Goal: Task Accomplishment & Management: Use online tool/utility

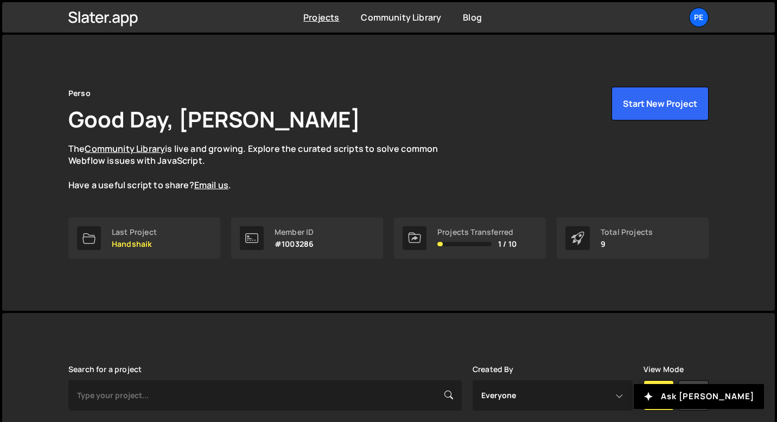
scroll to position [356, 0]
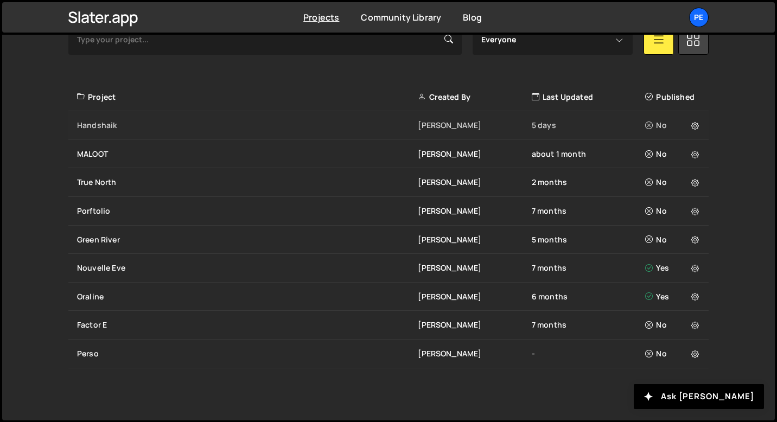
click at [125, 123] on div "Handshaik" at bounding box center [247, 125] width 341 height 11
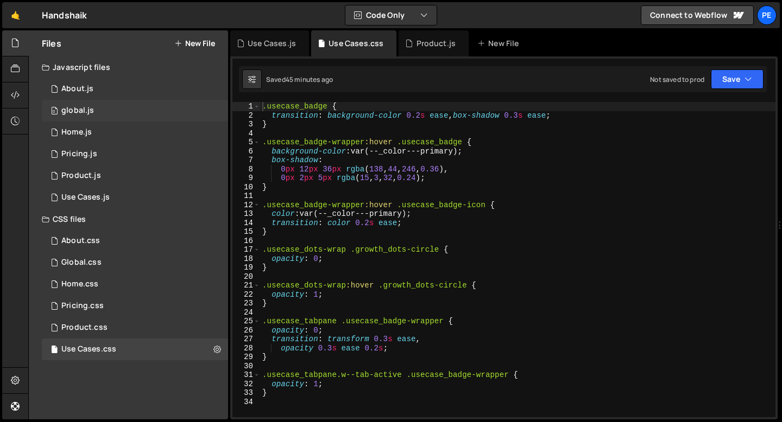
click at [92, 103] on div "0 global.js 0" at bounding box center [135, 111] width 186 height 22
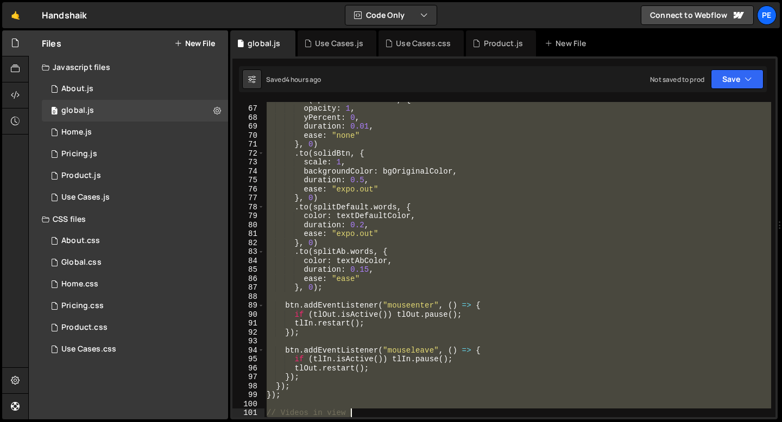
scroll to position [589, 0]
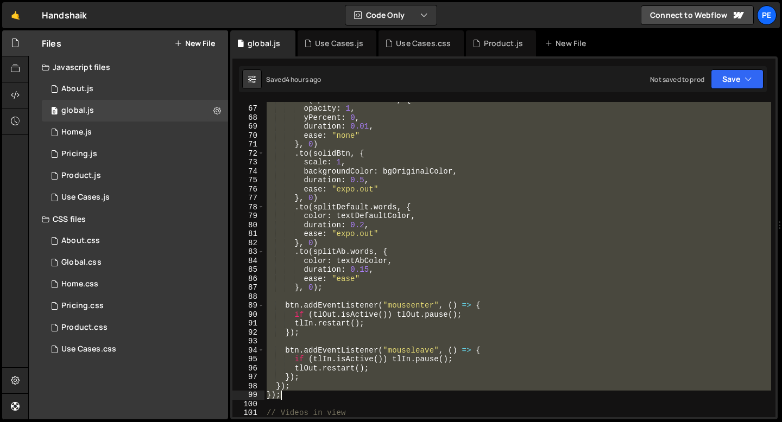
drag, startPoint x: 267, startPoint y: 124, endPoint x: 388, endPoint y: 390, distance: 292.5
click at [388, 391] on div ". to ( splitDefault . words , { opacity : 1 , yPercent : 0 , duration : 0.01 , …" at bounding box center [517, 261] width 506 height 333
type textarea "}); });"
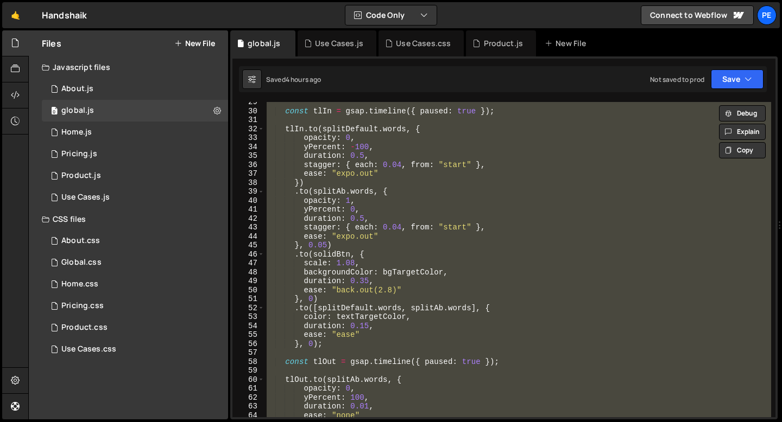
scroll to position [0, 0]
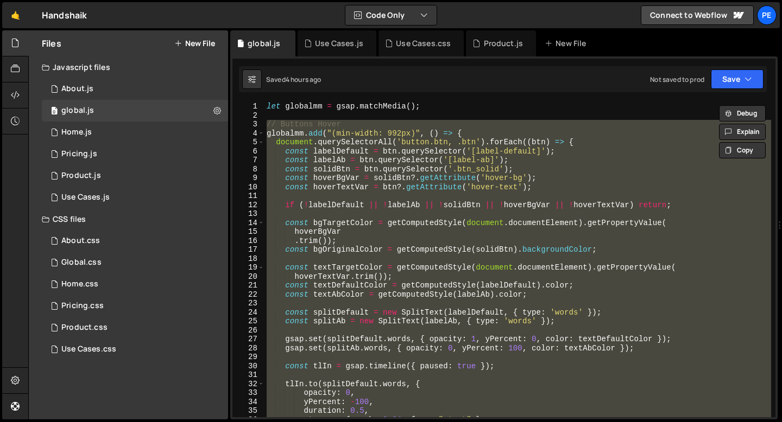
paste textarea
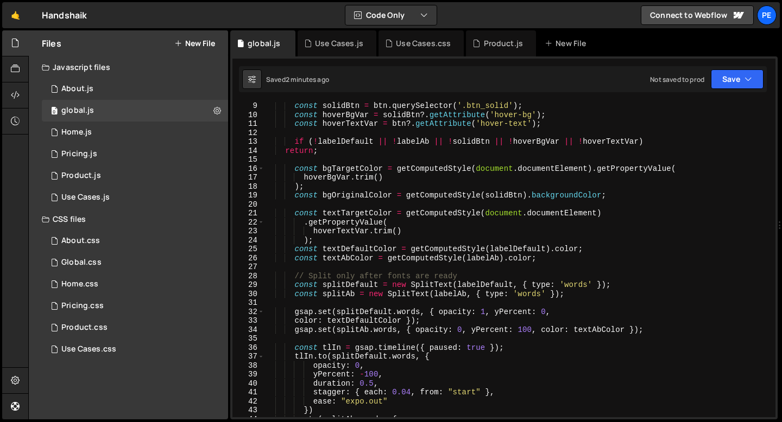
scroll to position [73, 0]
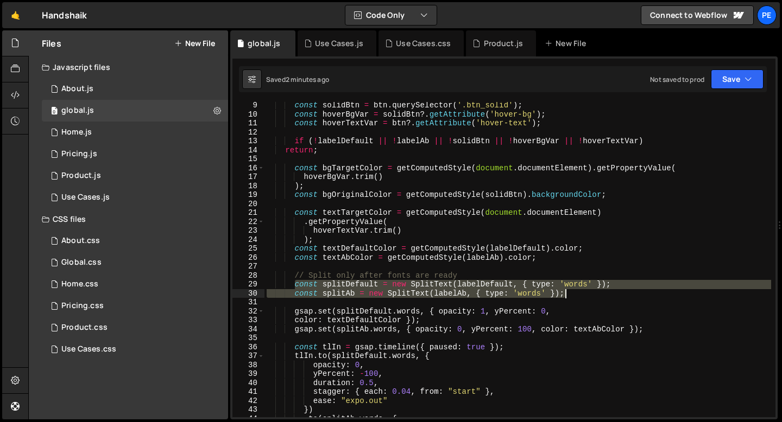
drag, startPoint x: 295, startPoint y: 284, endPoint x: 587, endPoint y: 295, distance: 291.7
click at [587, 295] on div "const solidBtn = btn . querySelector ( '.btn_solid' ) ; const hoverBgVar = soli…" at bounding box center [517, 267] width 506 height 333
type textarea "const splitDefault = new SplitText(labelDefault, { type: 'words' }); const spli…"
paste textarea
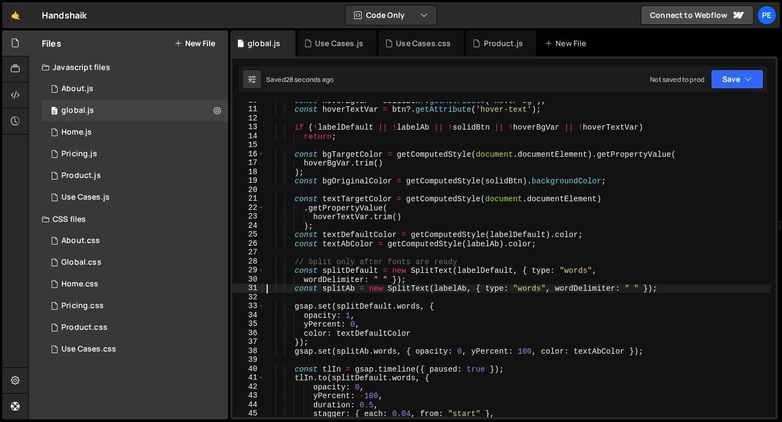
scroll to position [91, 0]
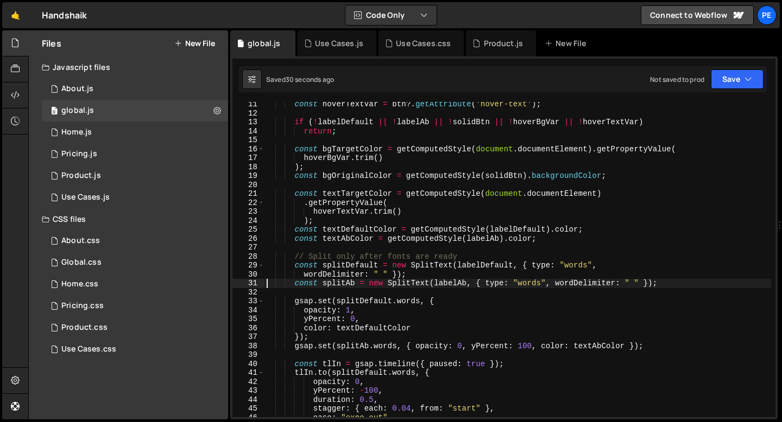
click at [472, 272] on div "const hoverTextVar = btn ?. getAttribute ( 'hover-text' ) ; if ( ! labelDefault…" at bounding box center [517, 266] width 506 height 333
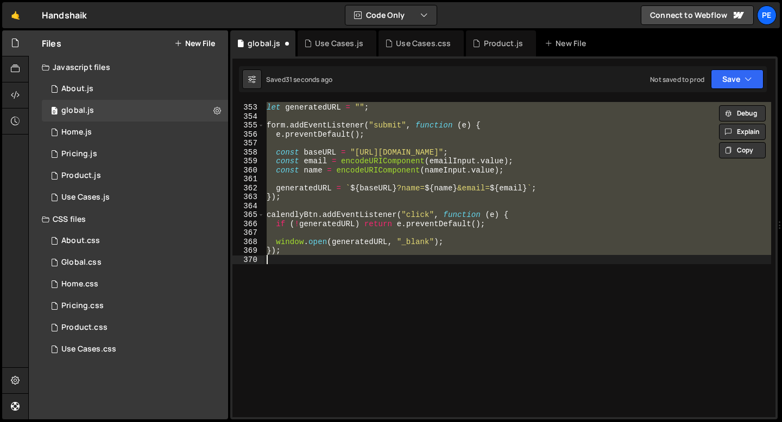
type textarea "const splitDefault = new SplitText(labelDefault, { type: 'words' }); const spli…"
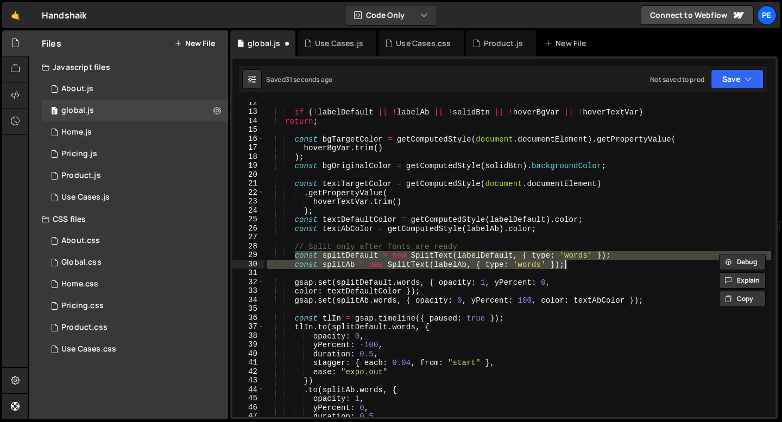
scroll to position [102, 0]
paste textarea
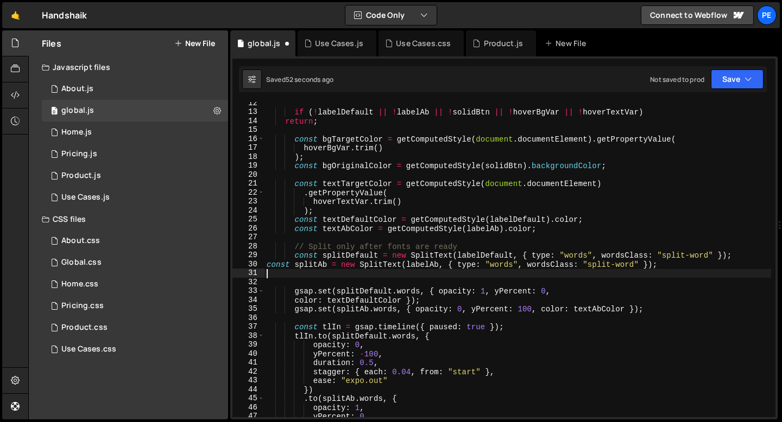
type textarea "const splitAb = new SplitText(labelAb, { type: "words","
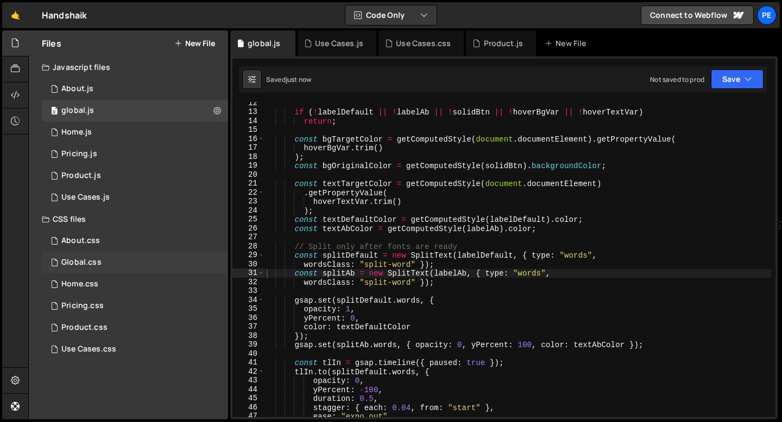
click at [78, 263] on div "Global.css" at bounding box center [81, 263] width 40 height 10
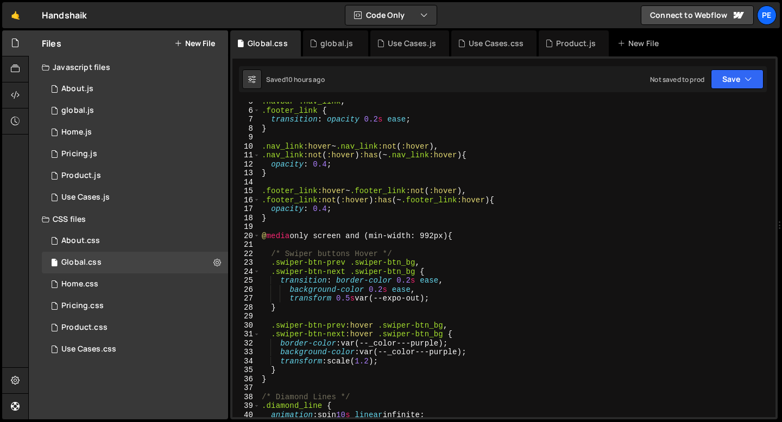
scroll to position [46, 0]
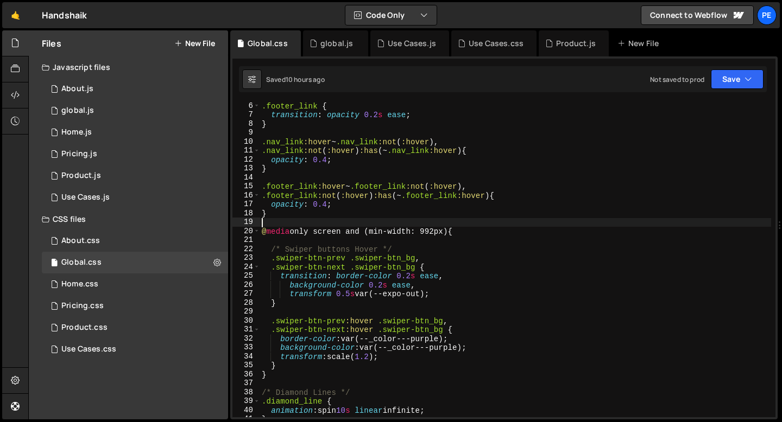
click at [279, 221] on div ".footer_link { transition : opacity 0.2 s ease ; } .nav_link :hover ~ .nav_link…" at bounding box center [514, 267] width 511 height 333
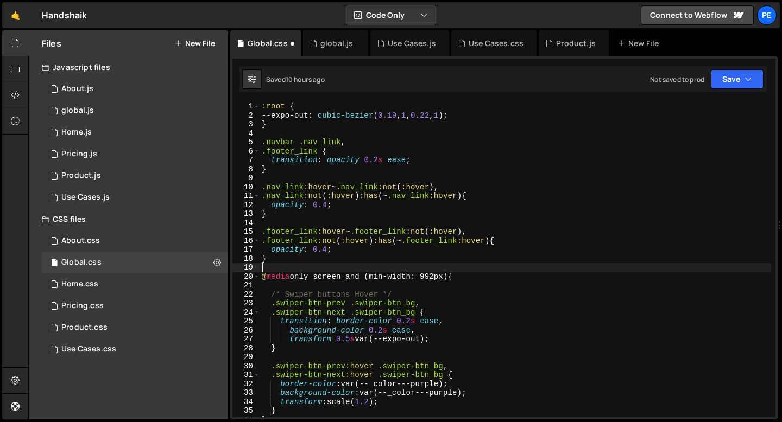
scroll to position [0, 0]
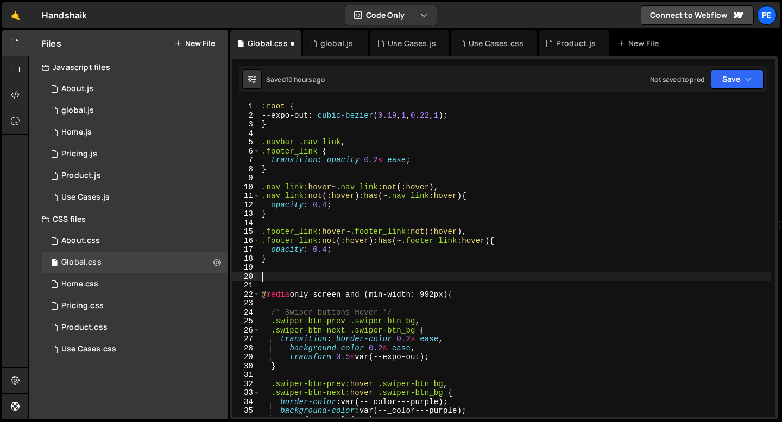
paste textarea "}"
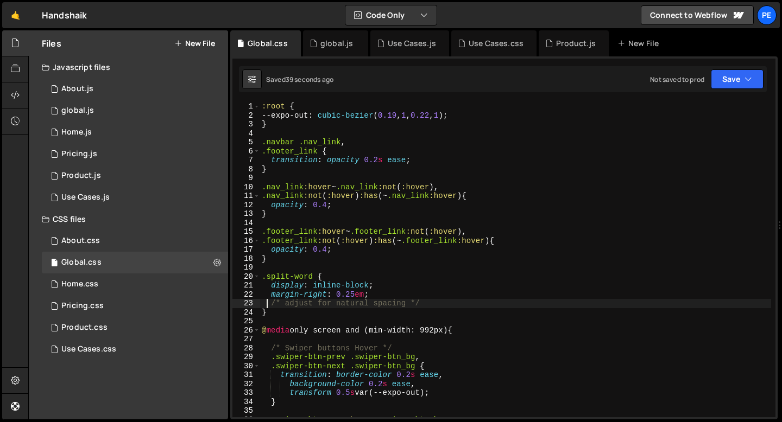
click at [291, 310] on div ":root { --expo-out : cubic-bezier ( 0.19 , 1 , 0.22 , 1 ) ; } .navbar .nav_link…" at bounding box center [514, 268] width 511 height 333
type textarea "}"
